Goal: Navigation & Orientation: Find specific page/section

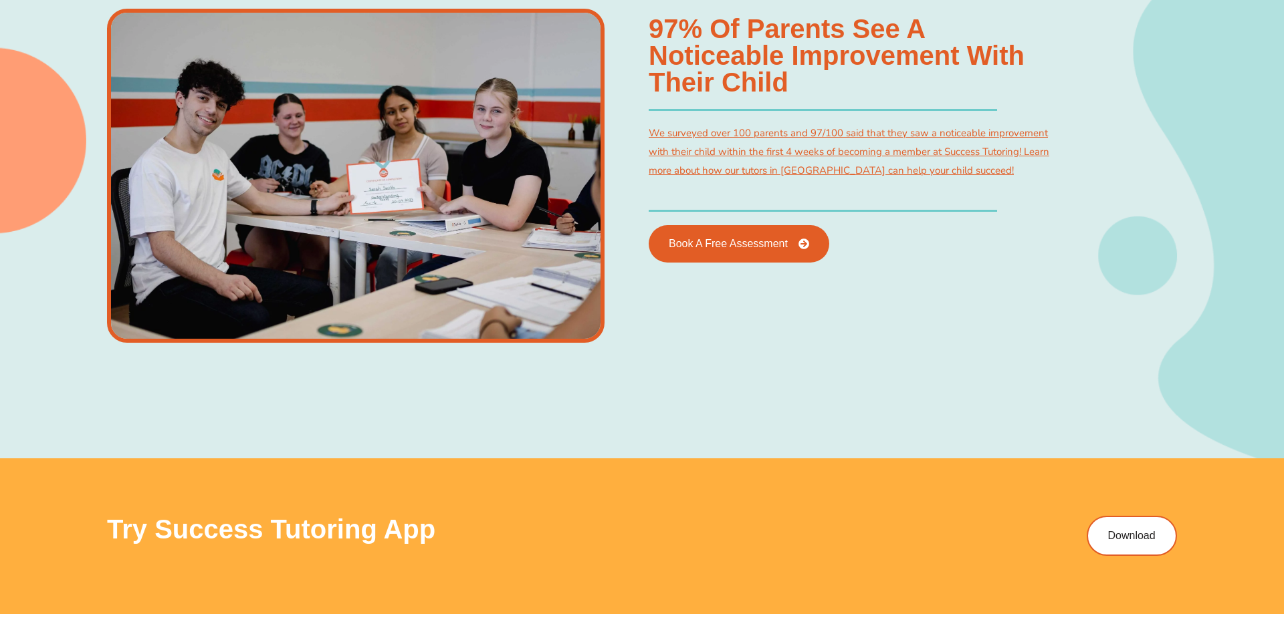
scroll to position [861, 0]
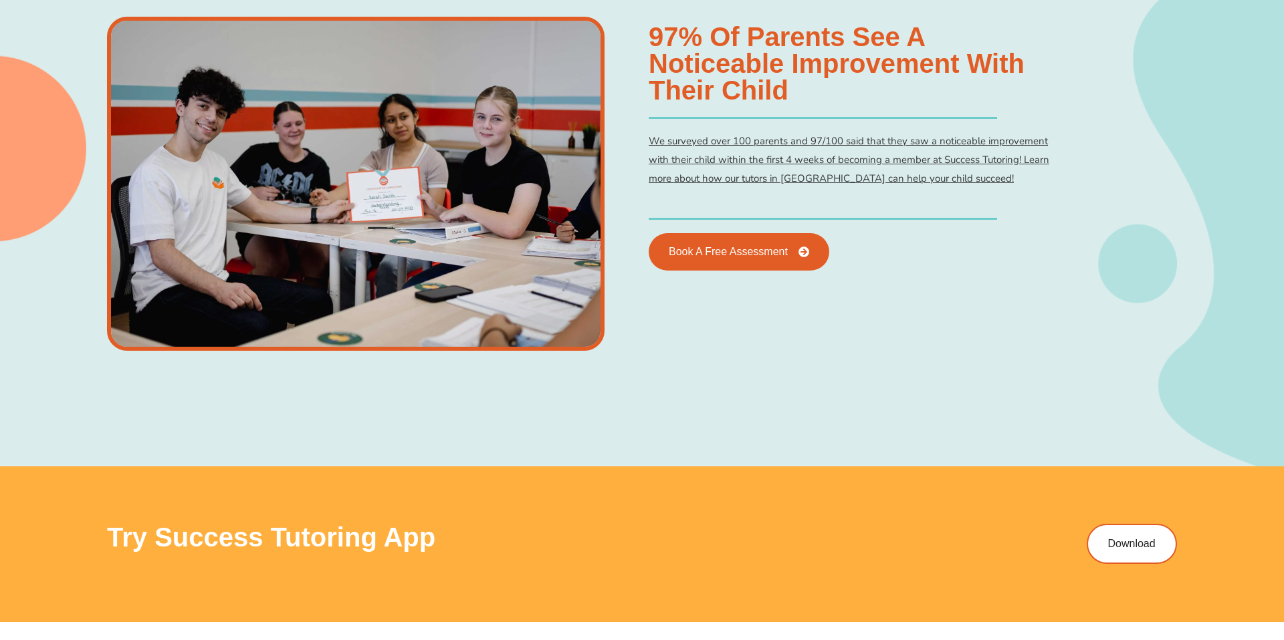
click at [745, 145] on link "We surveyed over 100 parents and 97/100 said that they saw a noticeable improve…" at bounding box center [848, 159] width 400 height 51
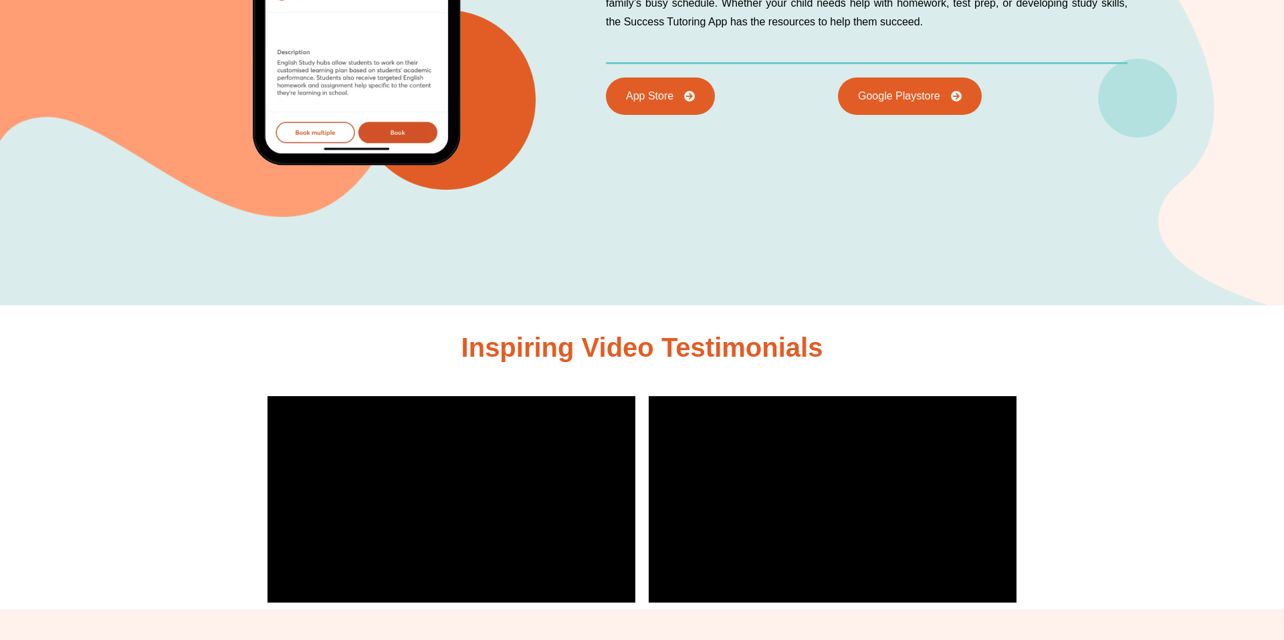
scroll to position [3410, 0]
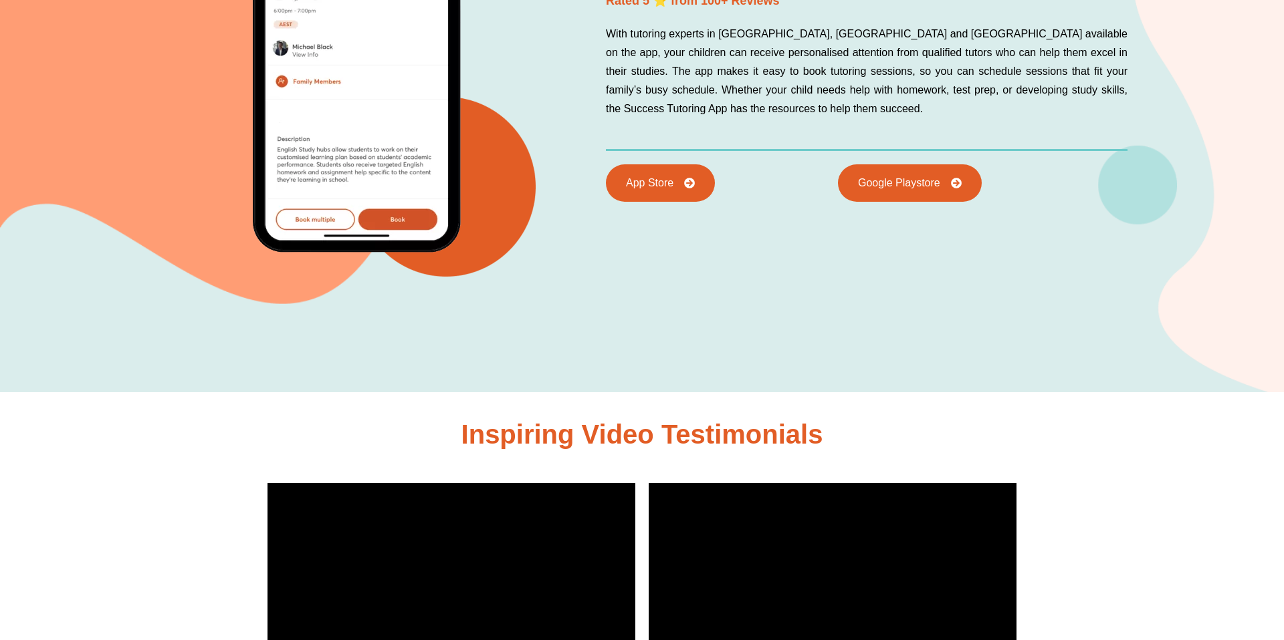
click at [97, 296] on div "Join Success on Mobile Download Success Tutoring on your mobile Rated 5 ⭐ from …" at bounding box center [642, 80] width 1284 height 624
